Goal: Task Accomplishment & Management: Use online tool/utility

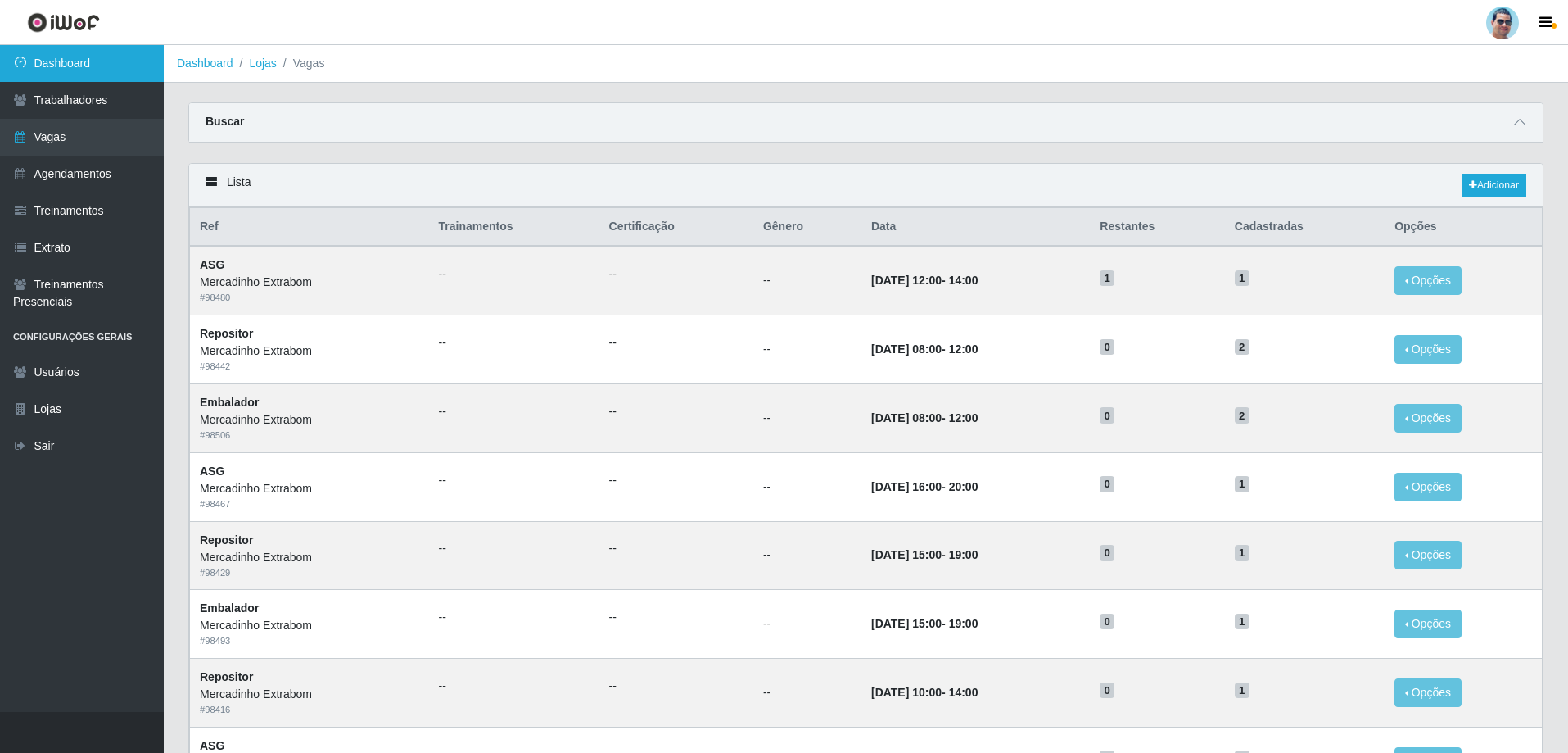
click at [54, 70] on link "Dashboard" at bounding box center [82, 63] width 163 height 37
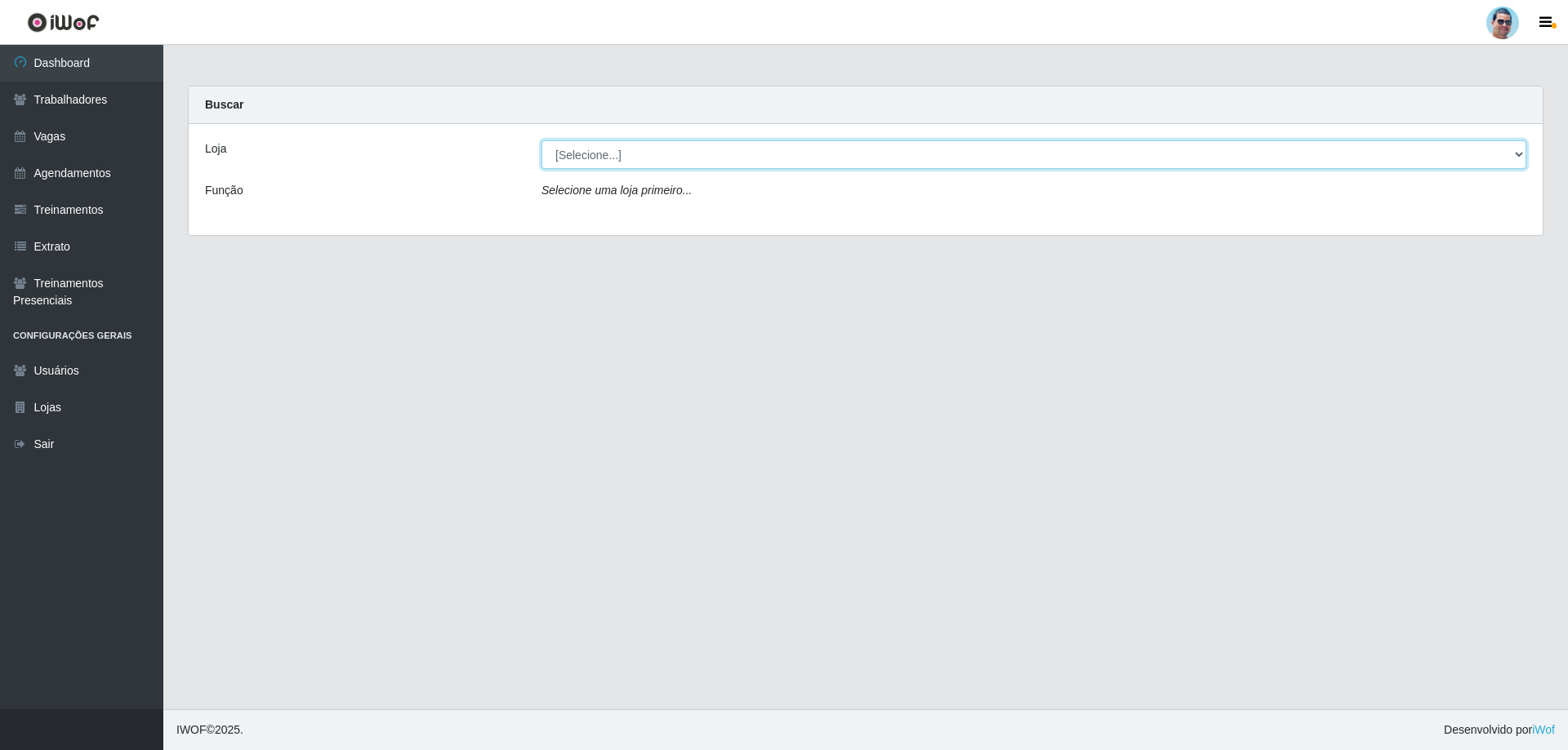
click at [567, 152] on select "[Selecione...] Mercadinho Extrabom" at bounding box center [1034, 154] width 985 height 29
select select "175"
click at [542, 140] on select "[Selecione...] Mercadinho Extrabom" at bounding box center [1034, 154] width 985 height 29
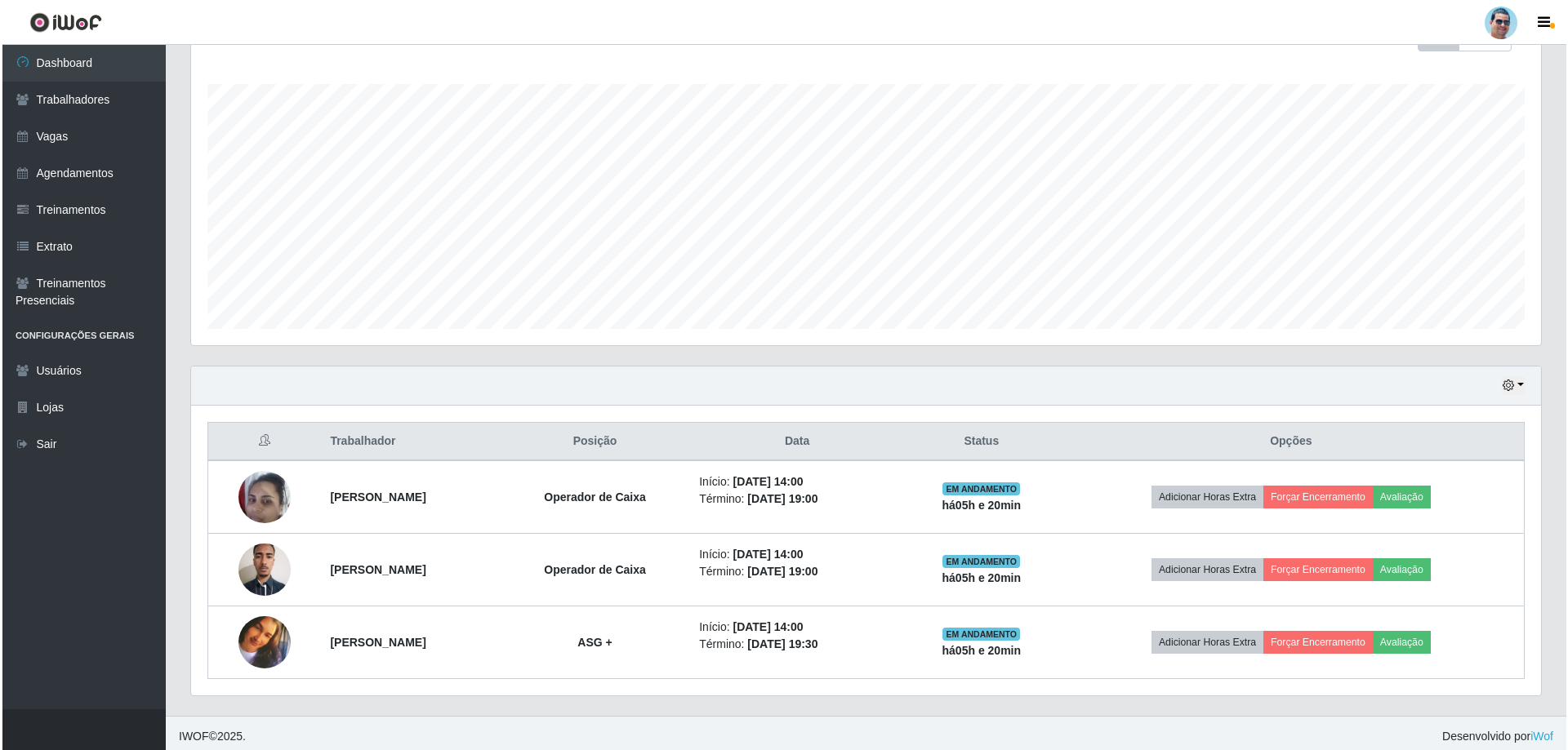
scroll to position [261, 0]
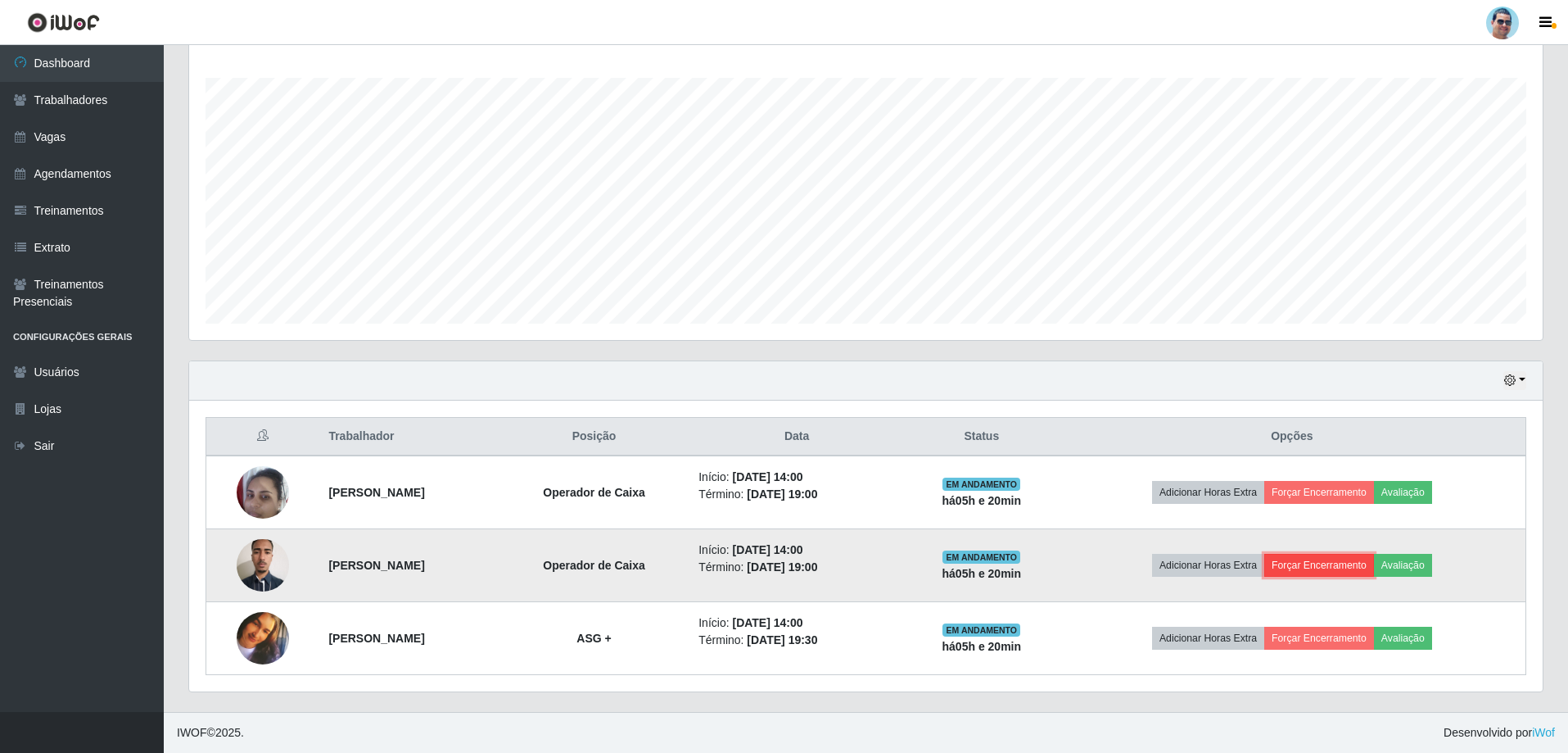
click at [1356, 571] on button "Forçar Encerramento" at bounding box center [1319, 565] width 110 height 23
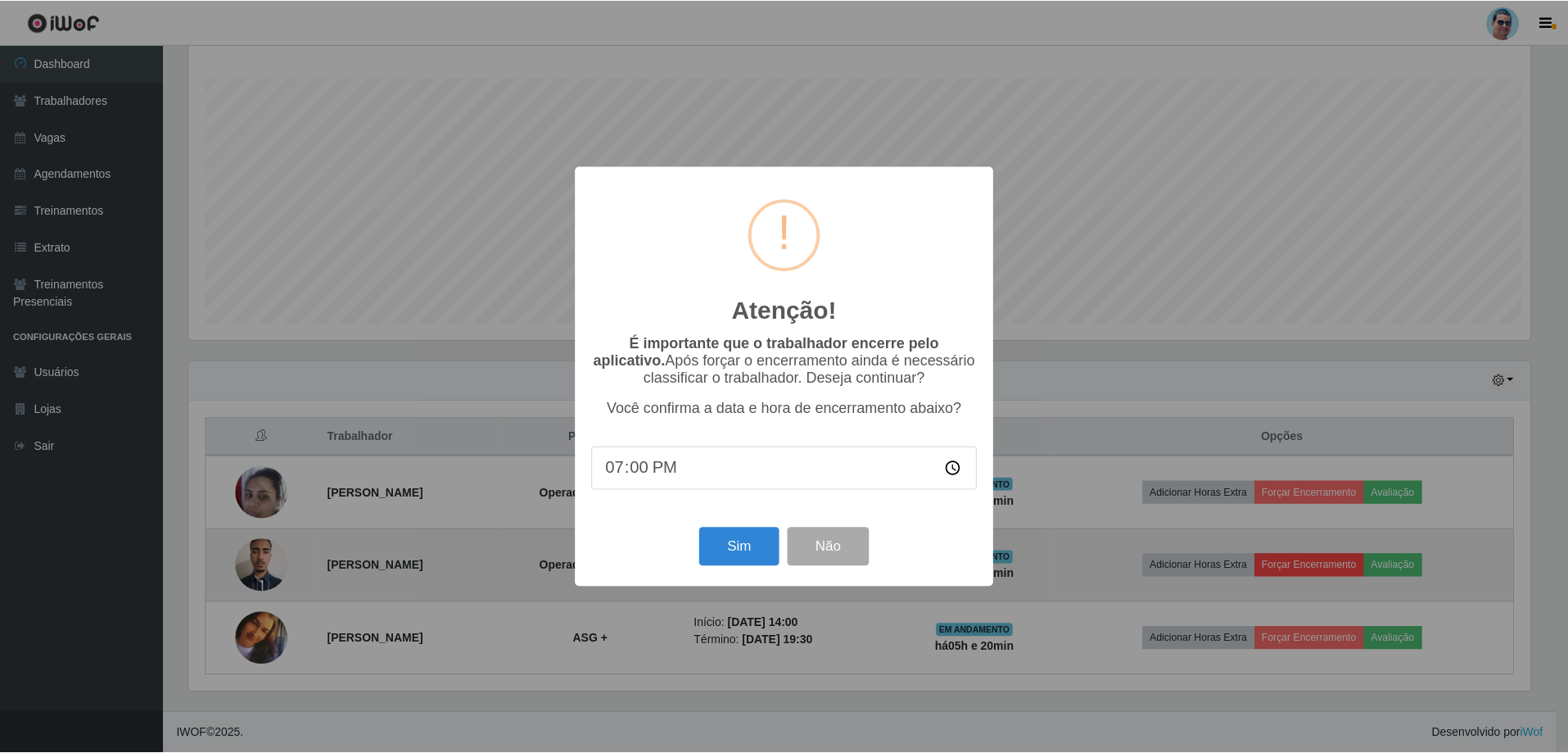
scroll to position [340, 1345]
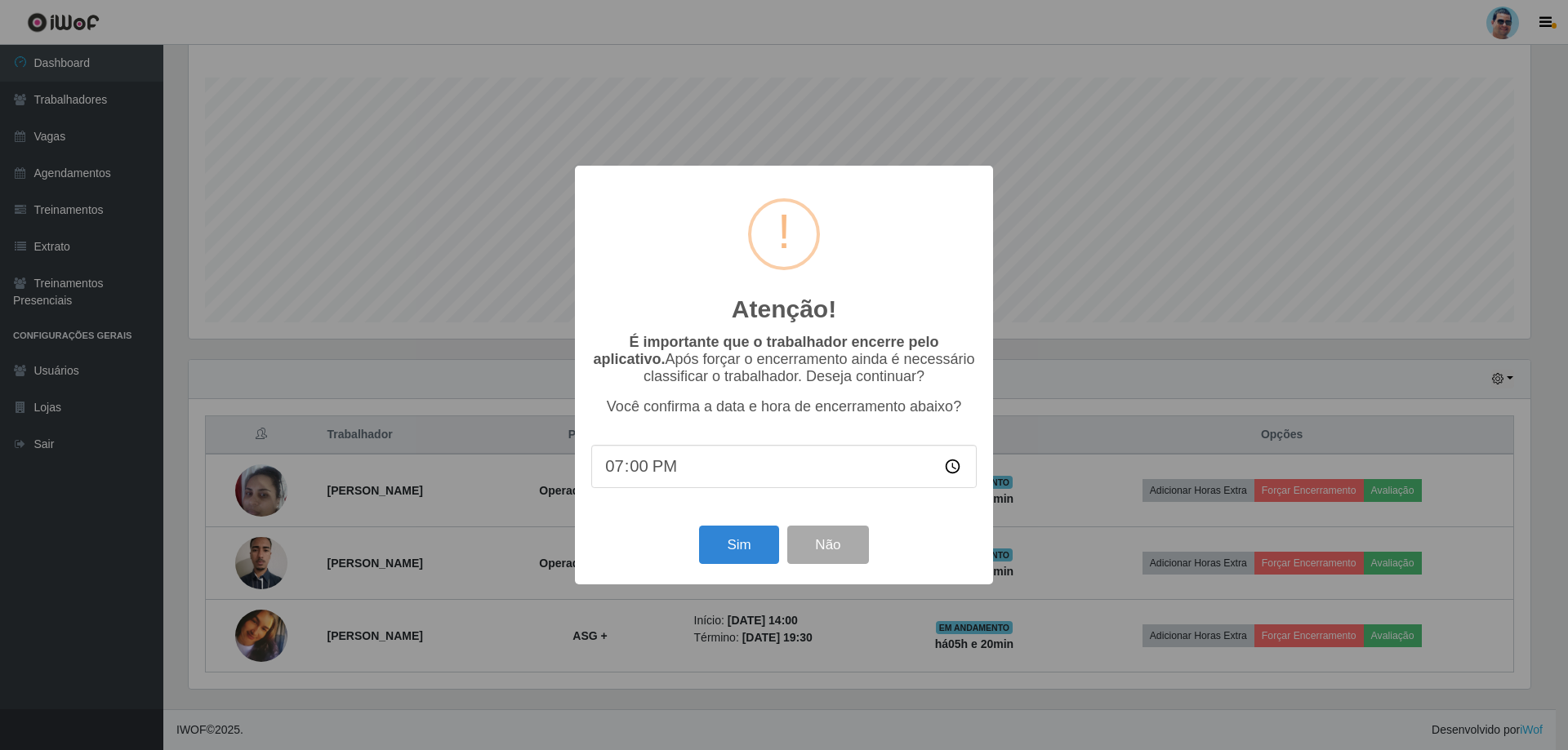
click at [635, 462] on input "19:00" at bounding box center [784, 466] width 385 height 43
type input "19:11"
click at [1397, 155] on div "Atenção! × É importante que o trabalhador encerre pelo aplicativo. Após forçar …" at bounding box center [784, 375] width 1568 height 750
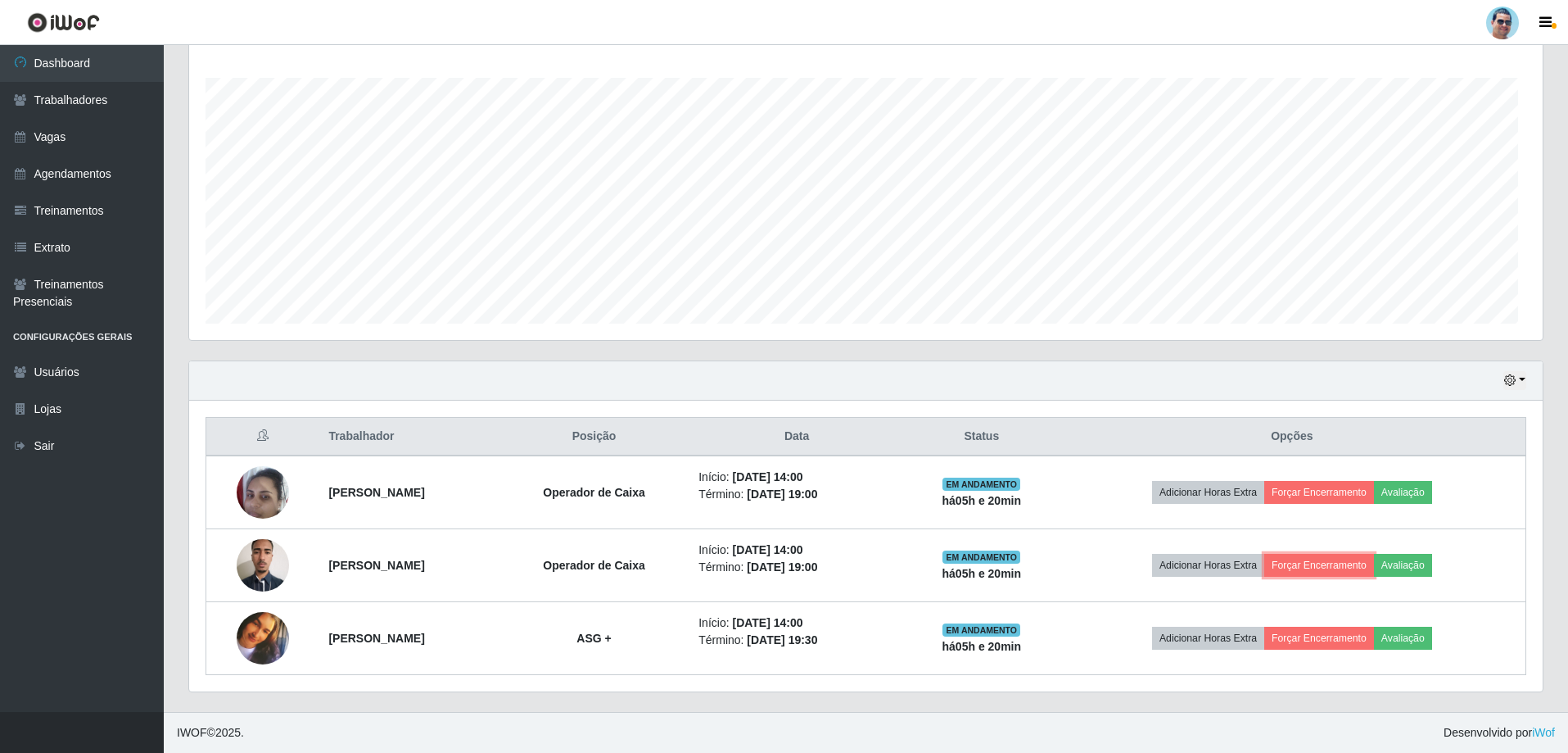
scroll to position [340, 1353]
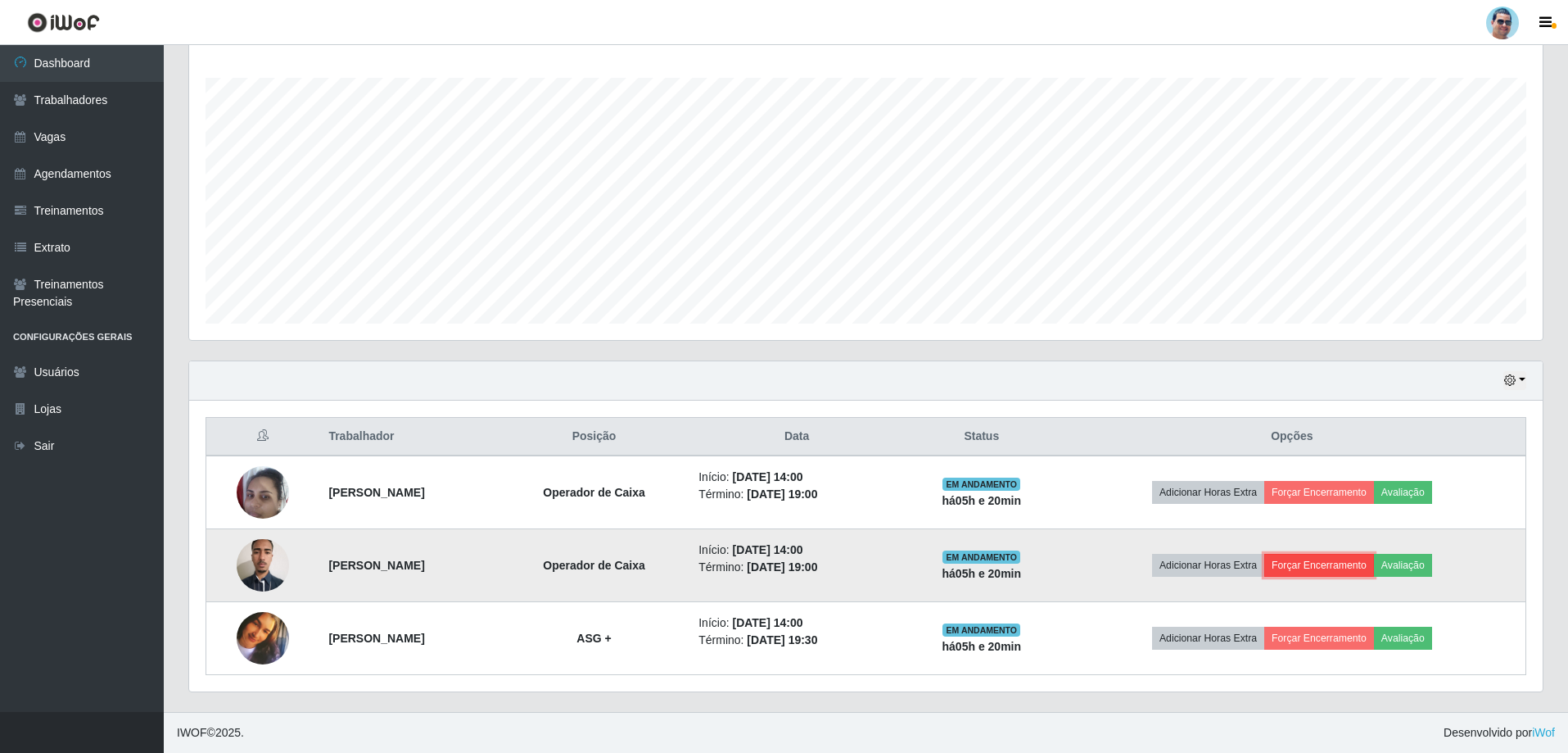
click at [1374, 559] on button "Forçar Encerramento" at bounding box center [1319, 565] width 110 height 23
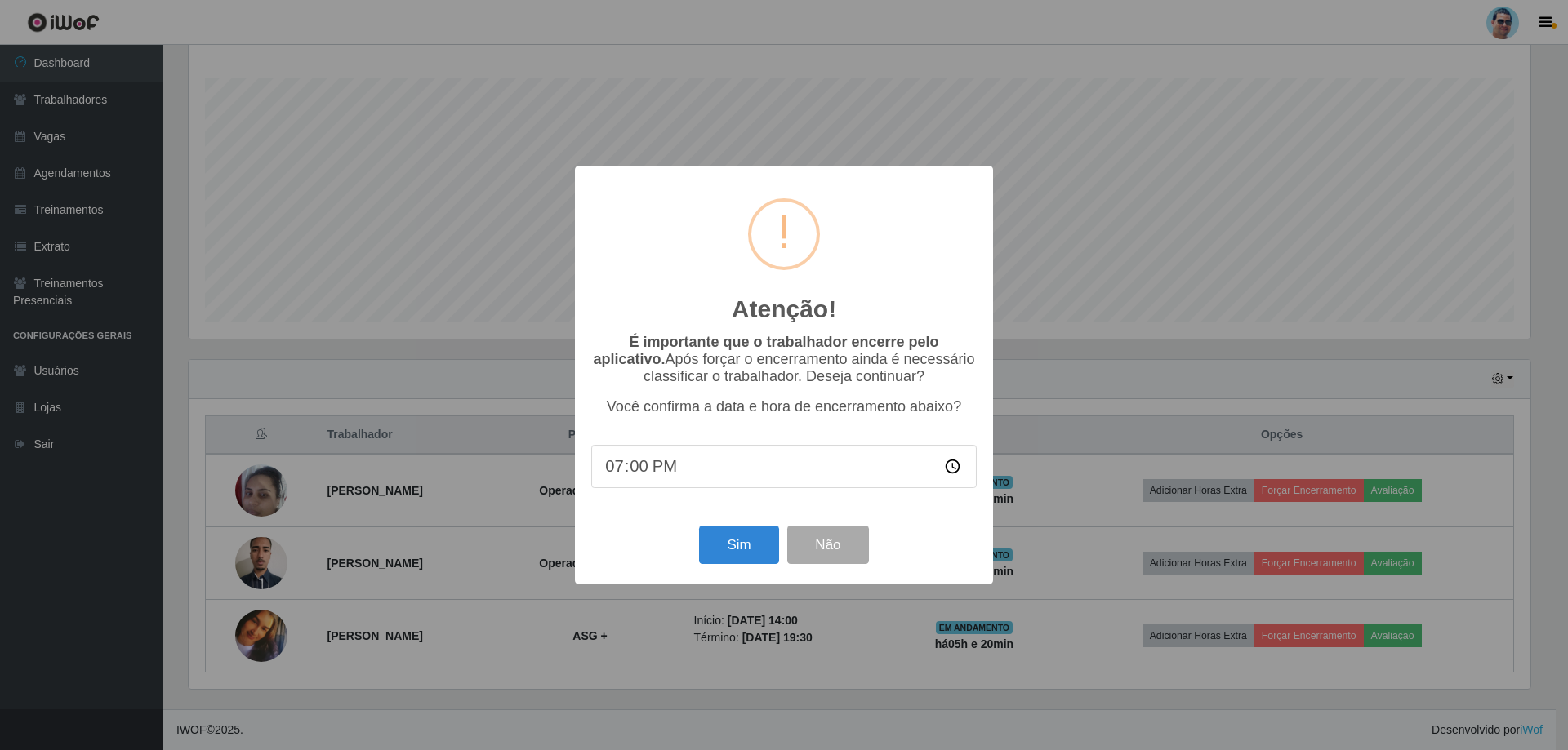
click at [633, 479] on input "19:00" at bounding box center [784, 466] width 385 height 43
type input "19:11"
click at [737, 540] on button "Sim" at bounding box center [738, 544] width 79 height 38
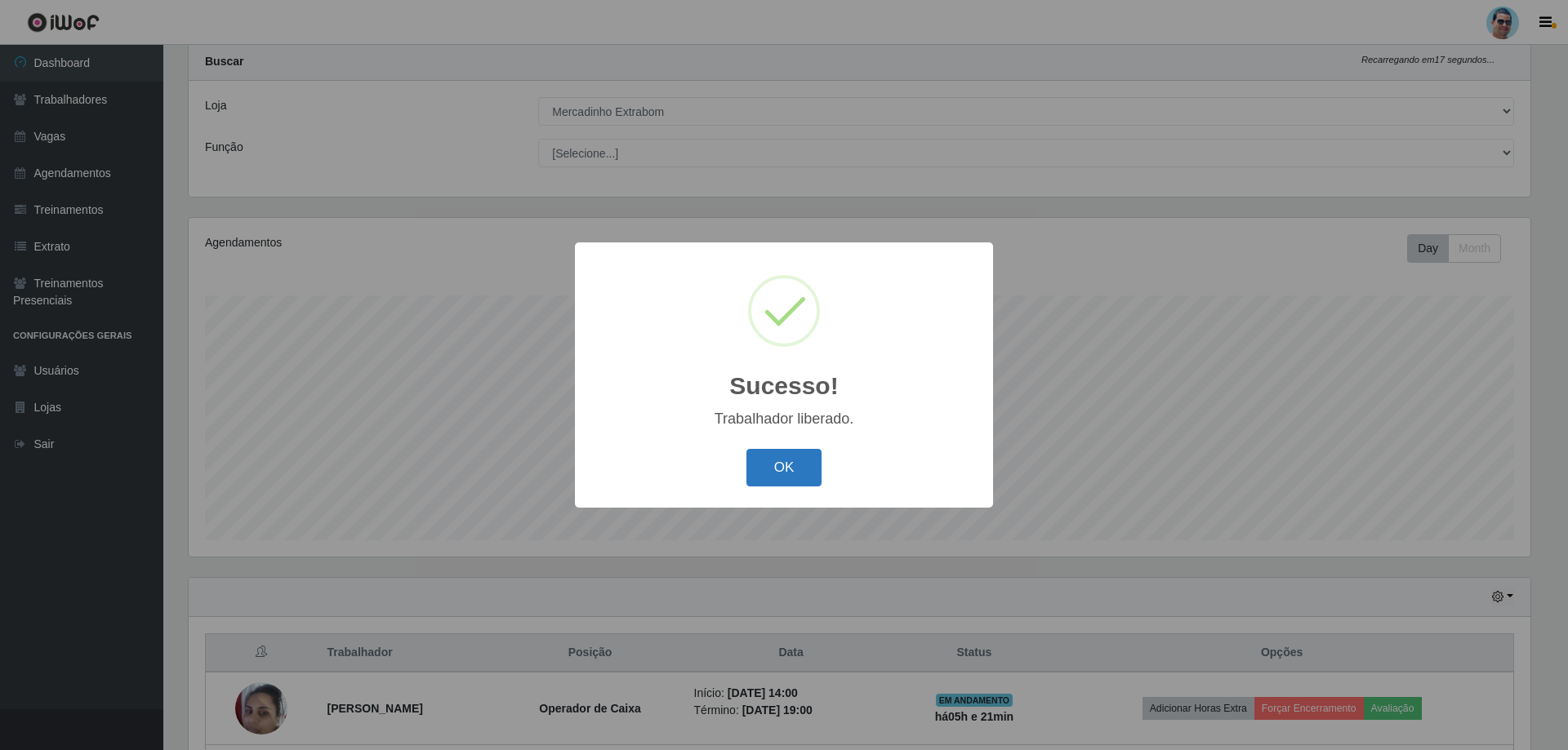
click at [770, 478] on button "OK" at bounding box center [784, 467] width 76 height 38
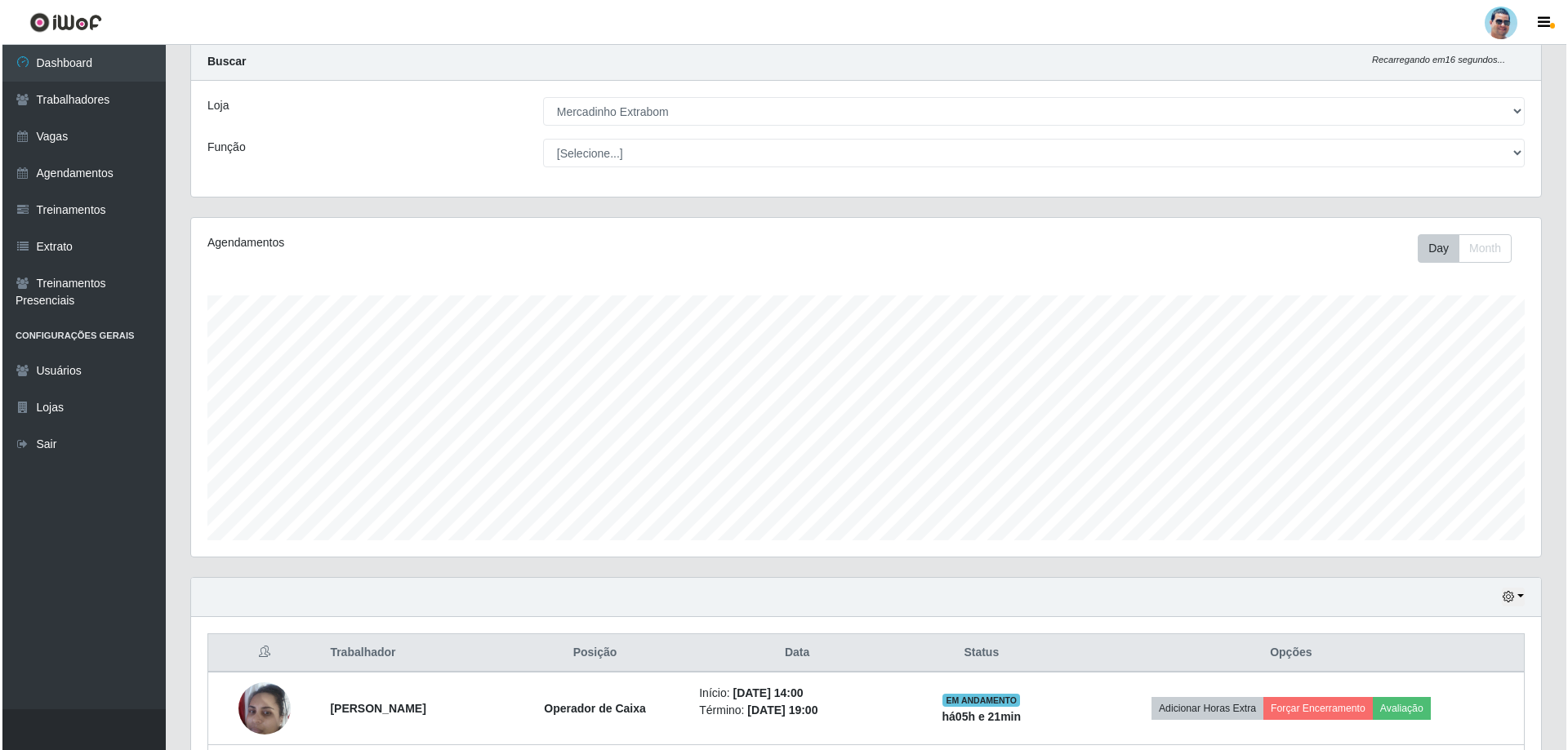
scroll to position [188, 0]
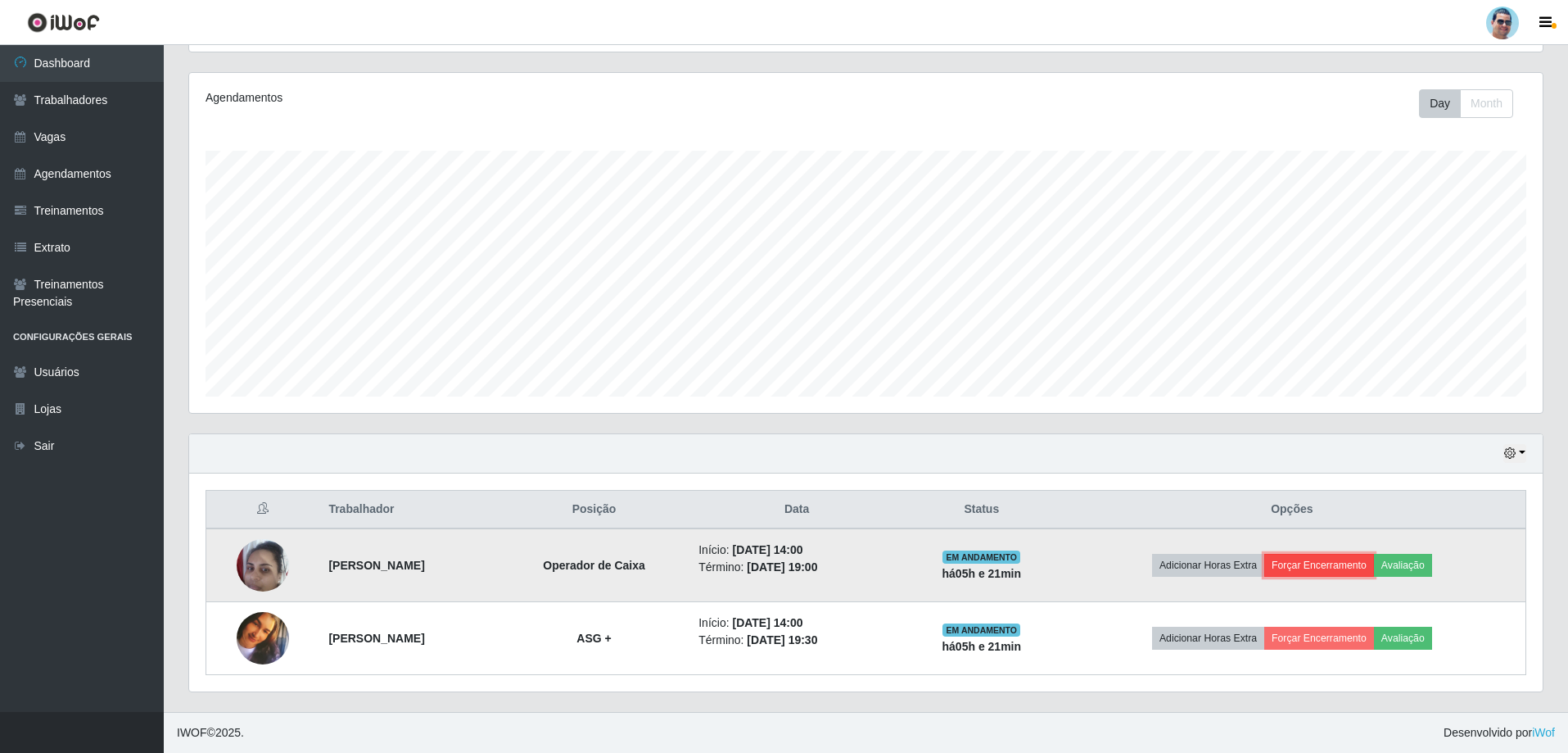
click at [1353, 561] on button "Forçar Encerramento" at bounding box center [1319, 565] width 110 height 23
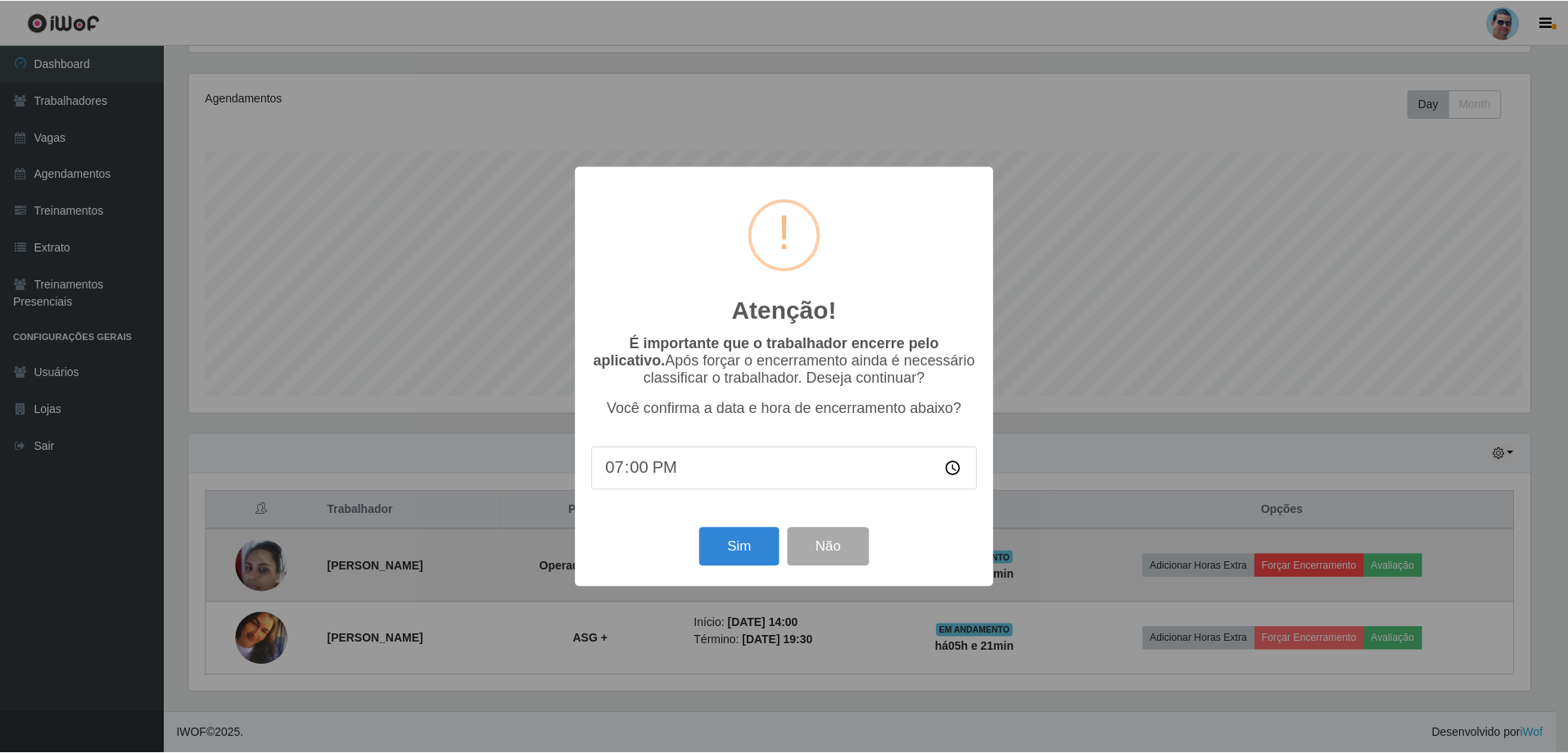
scroll to position [340, 1345]
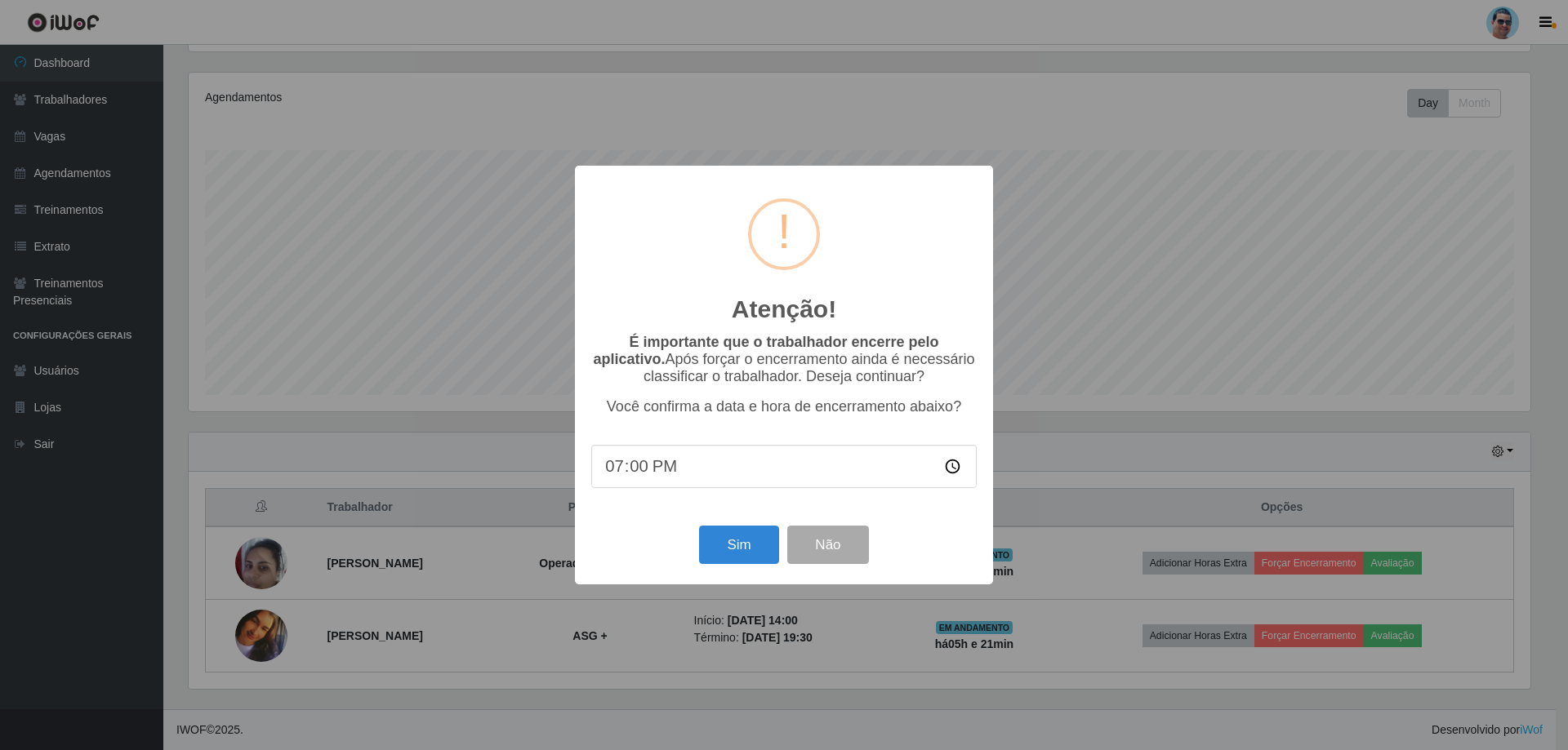
click at [644, 465] on input "19:00" at bounding box center [784, 466] width 385 height 43
type input "19:17"
click at [733, 557] on button "Sim" at bounding box center [738, 544] width 79 height 38
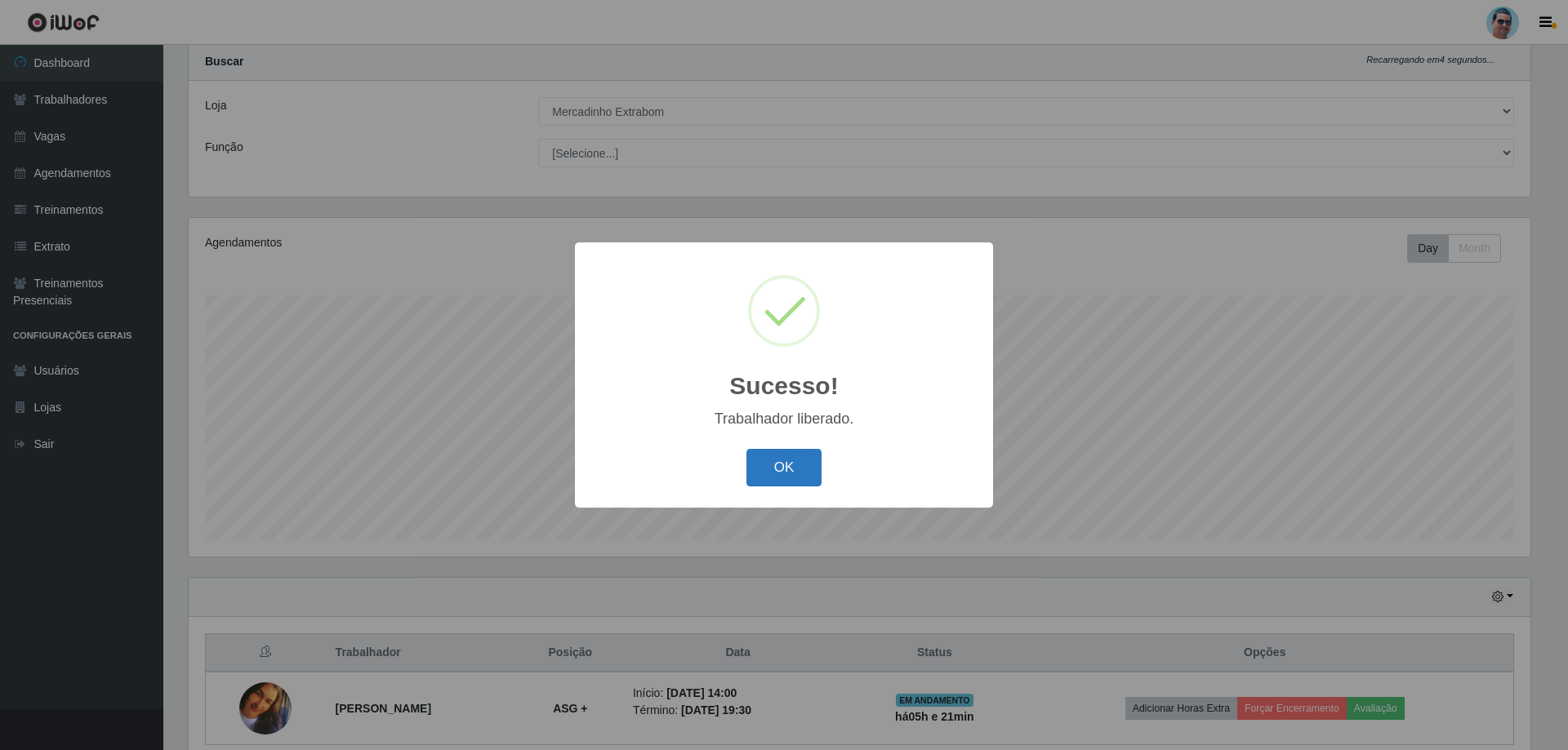
click at [792, 466] on button "OK" at bounding box center [784, 467] width 76 height 38
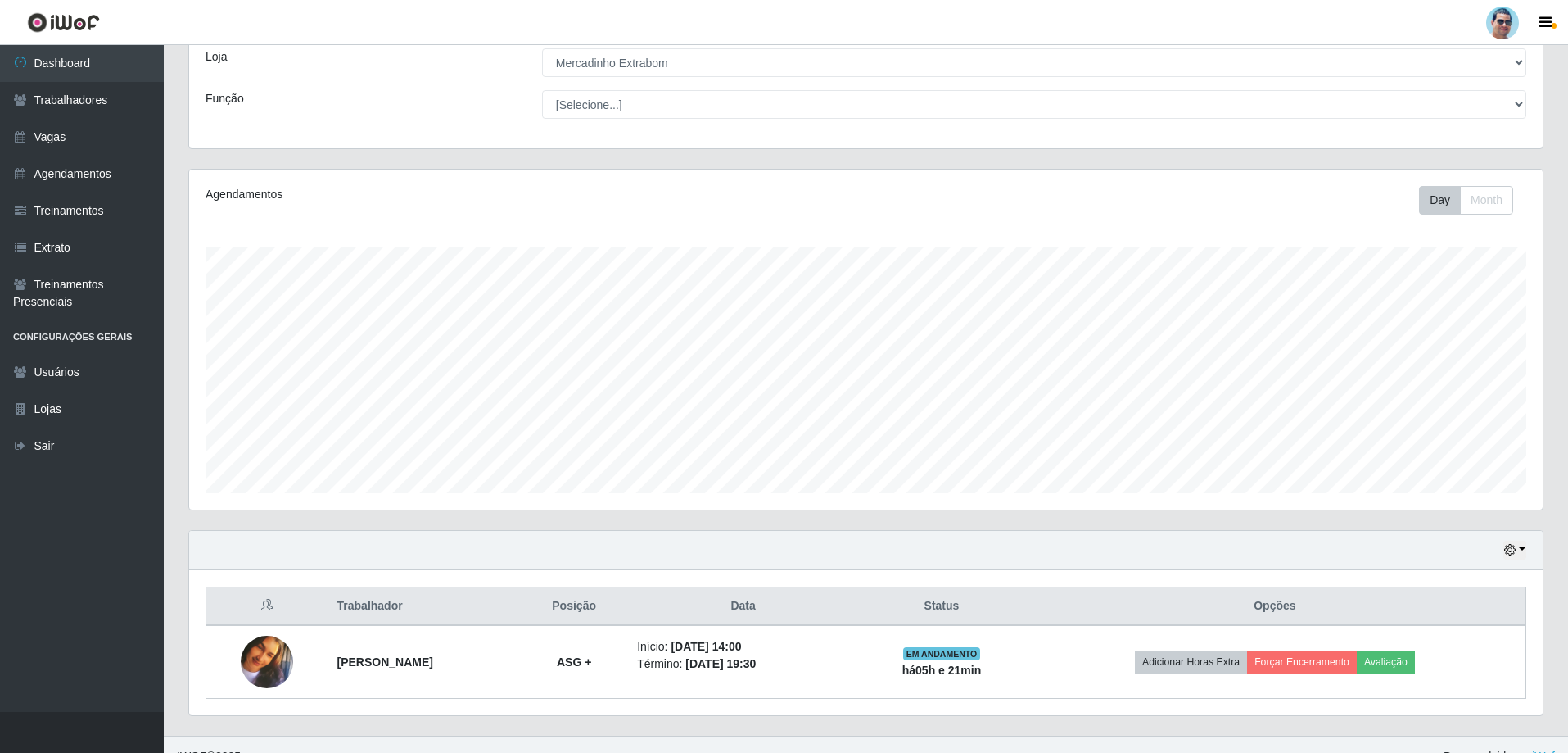
scroll to position [117, 0]
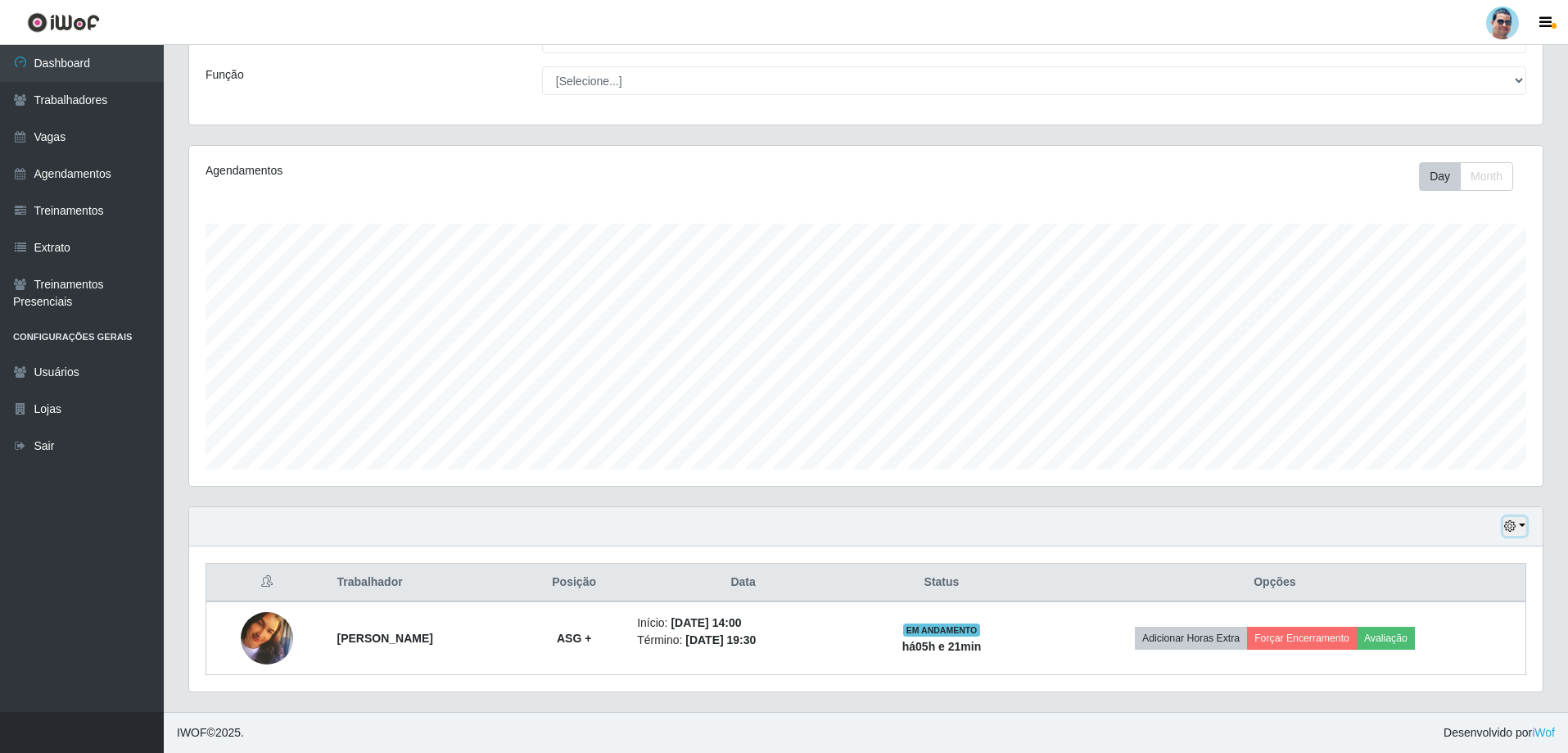
click at [1520, 525] on button "button" at bounding box center [1514, 526] width 23 height 19
click at [1486, 465] on button "1 Semana" at bounding box center [1461, 465] width 129 height 34
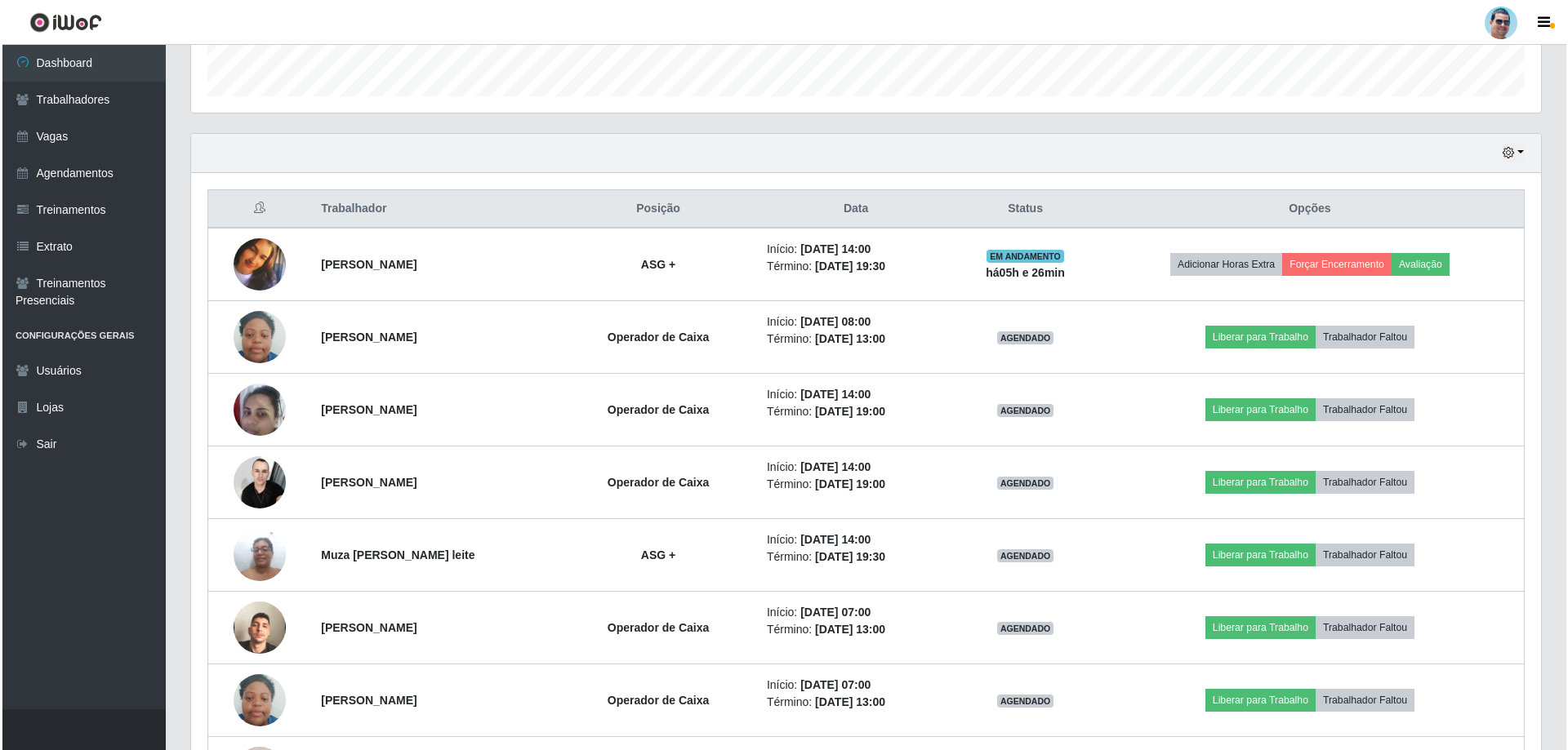
scroll to position [417, 0]
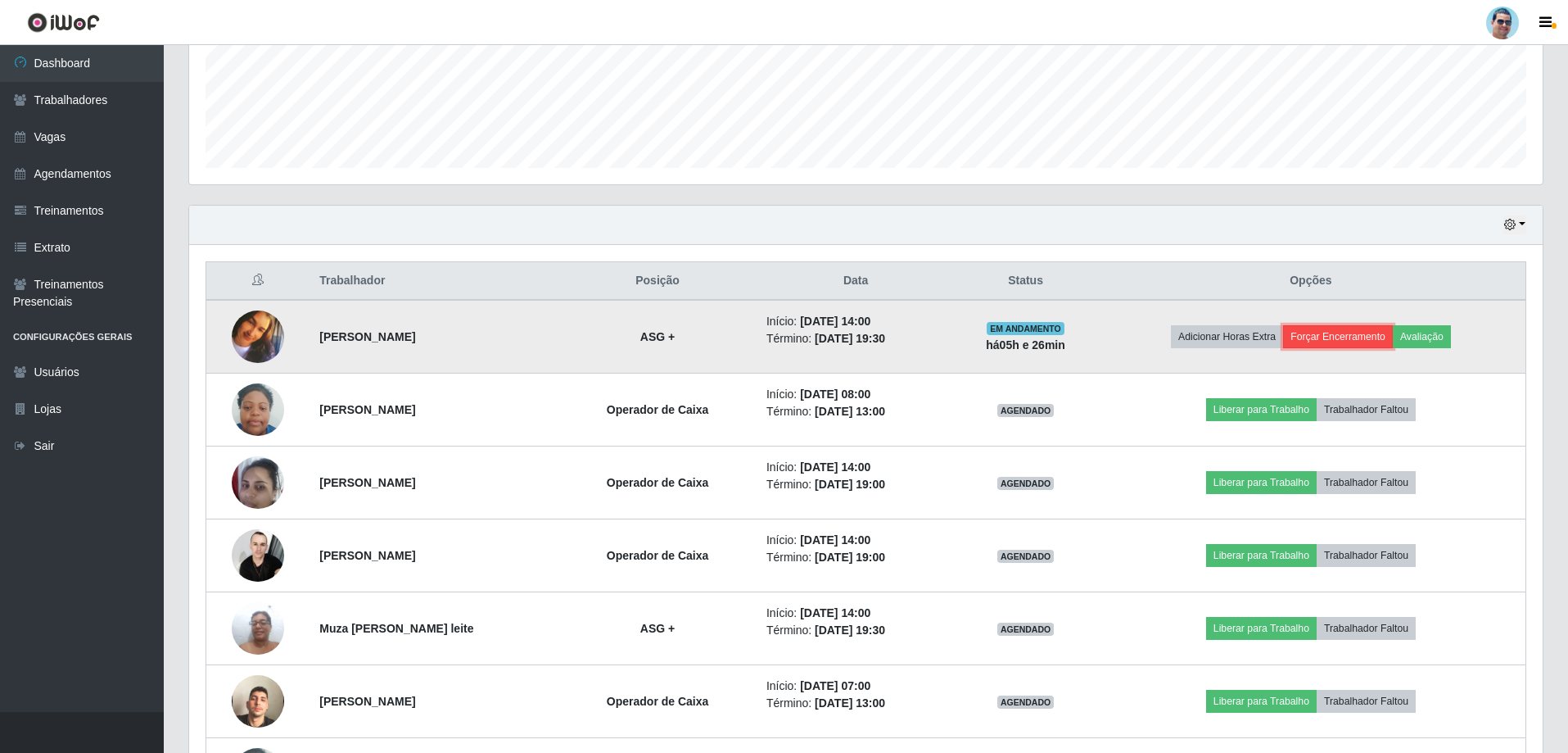
click at [1343, 329] on button "Forçar Encerramento" at bounding box center [1337, 336] width 110 height 23
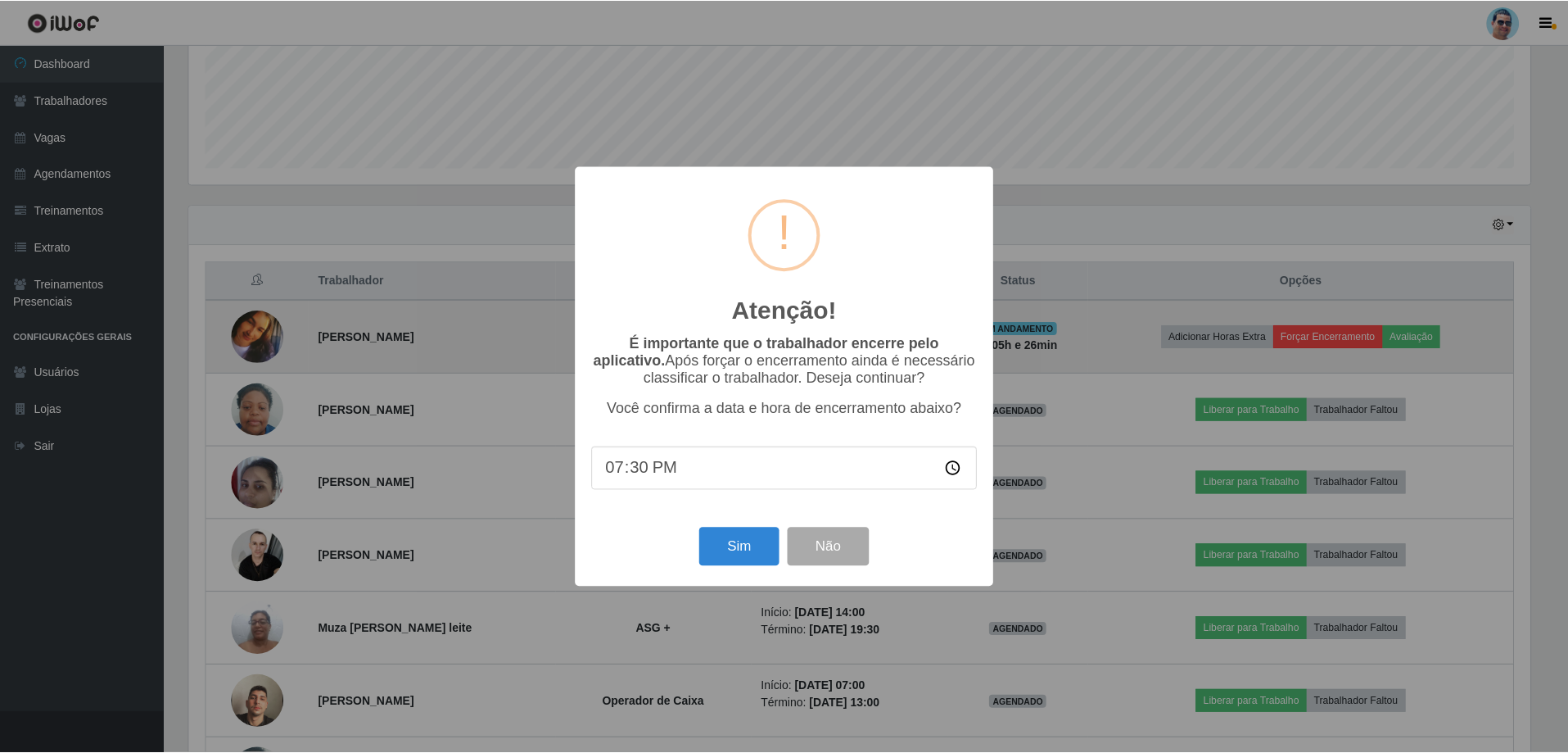
scroll to position [340, 1345]
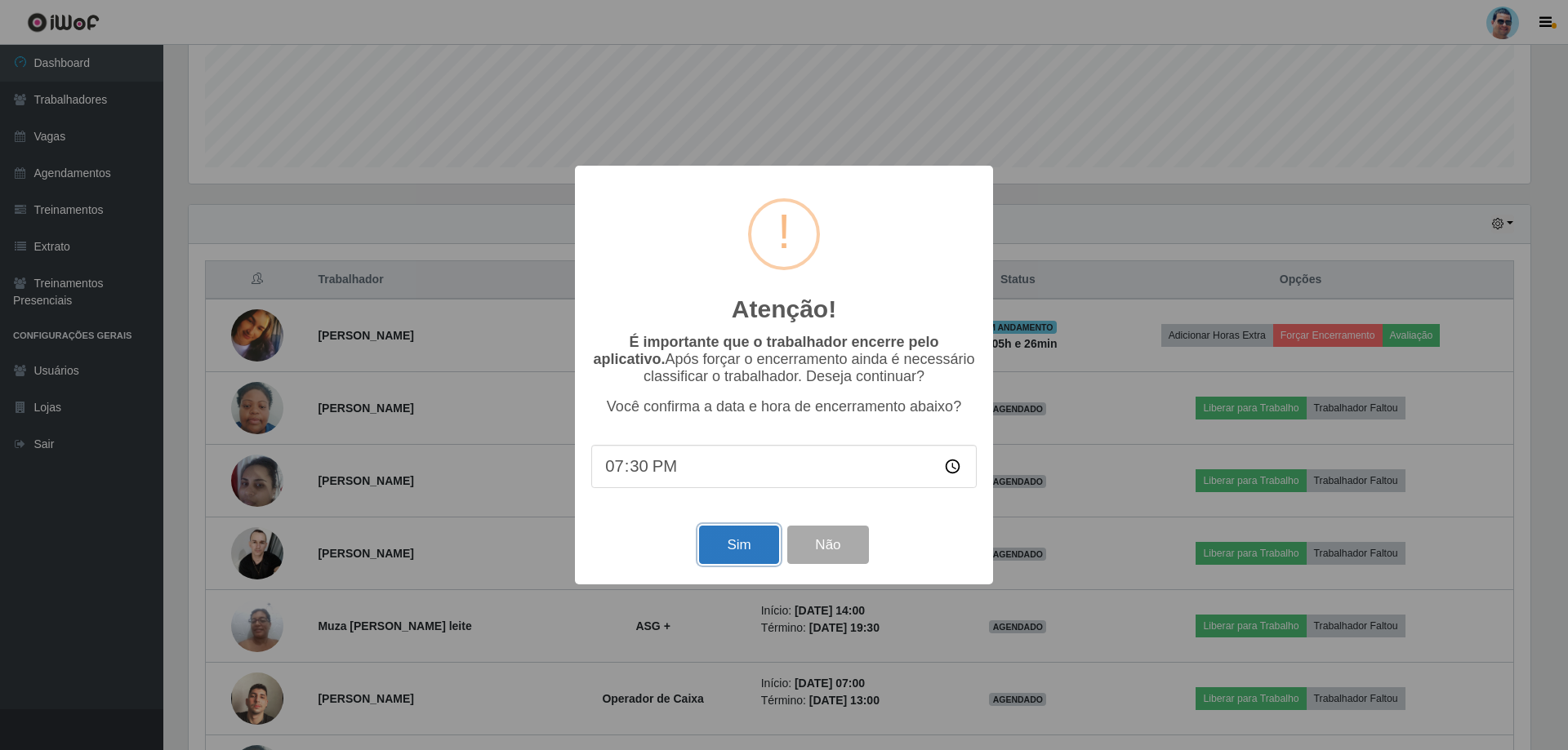
click at [750, 554] on button "Sim" at bounding box center [738, 544] width 79 height 38
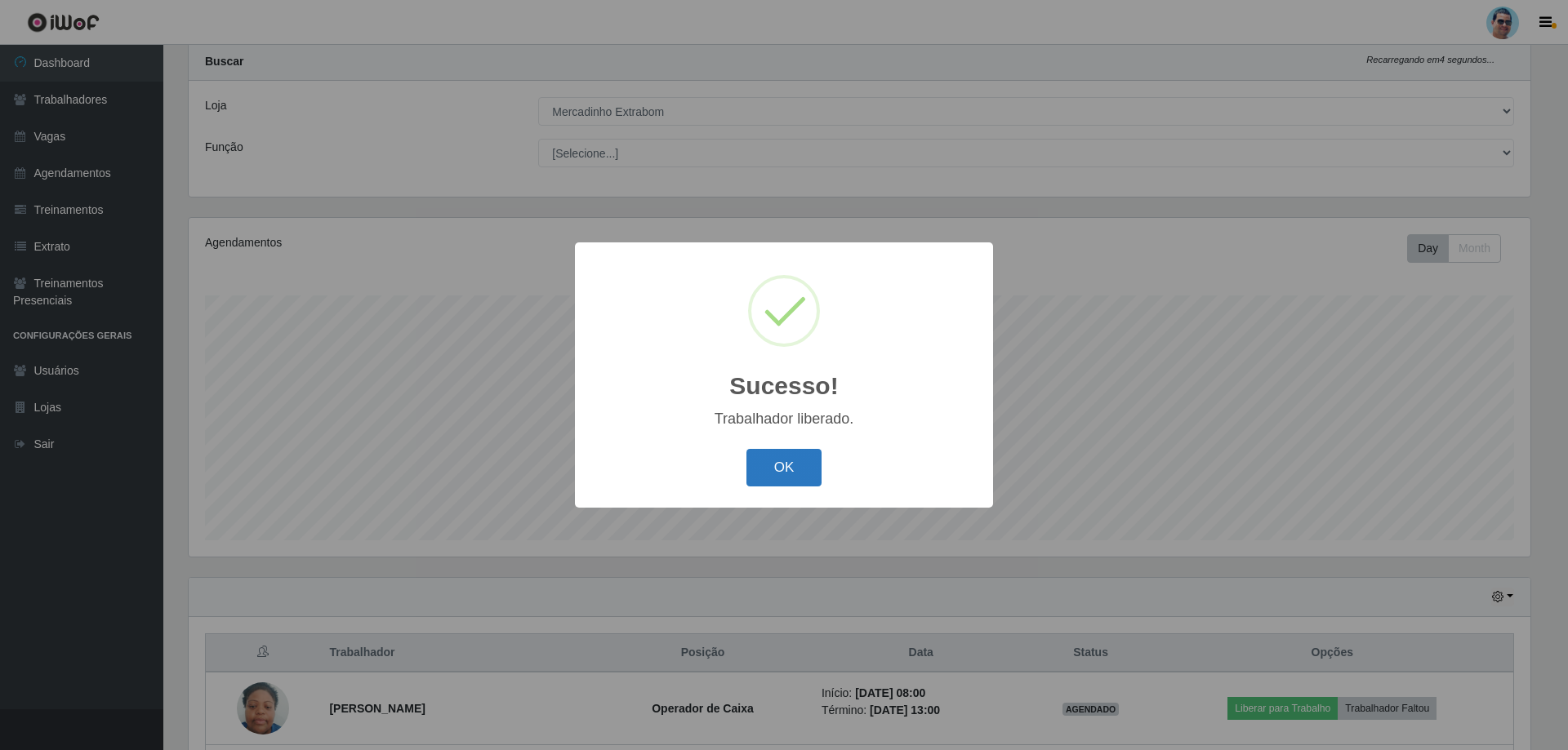
click at [795, 462] on button "OK" at bounding box center [784, 467] width 76 height 38
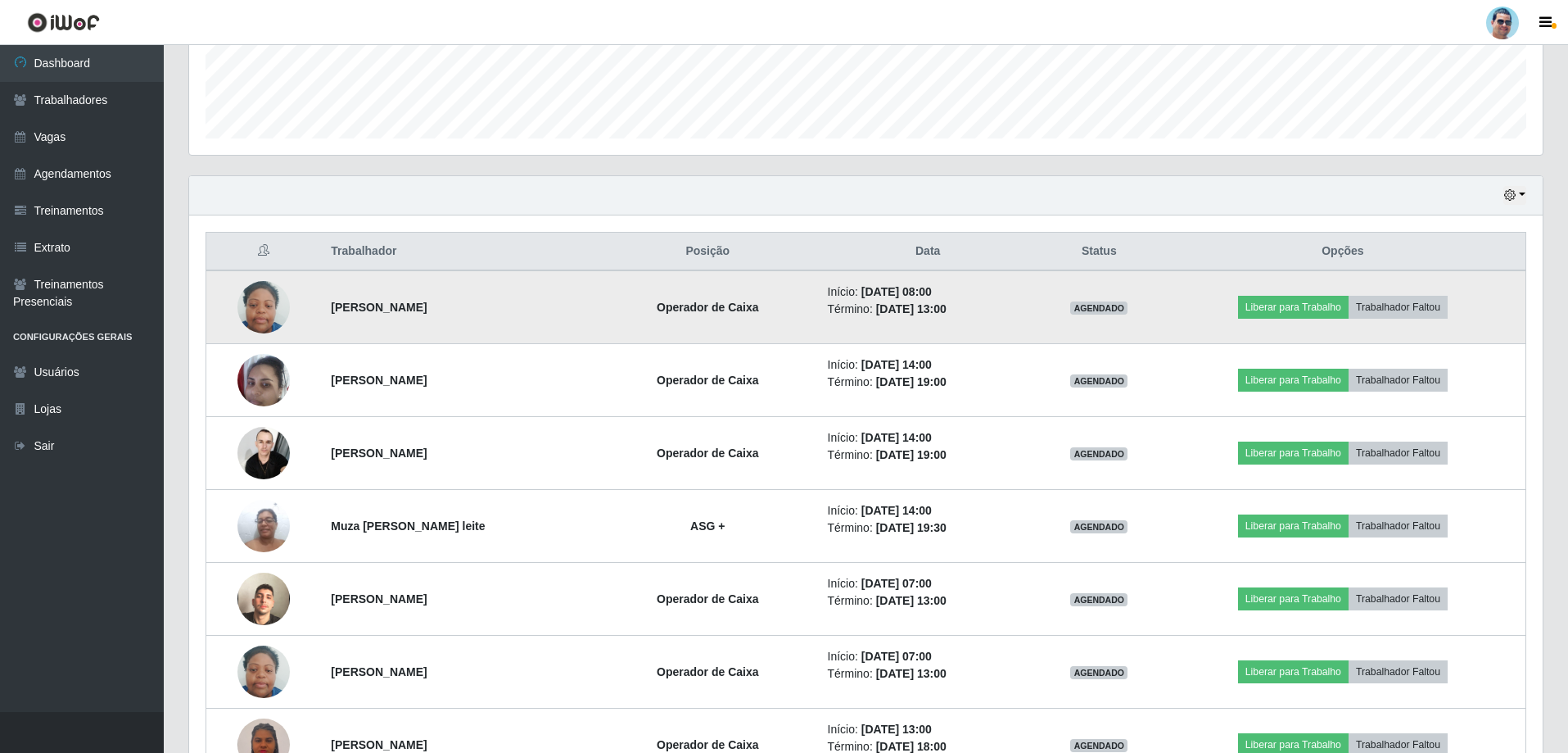
scroll to position [453, 0]
